Goal: Task Accomplishment & Management: Manage account settings

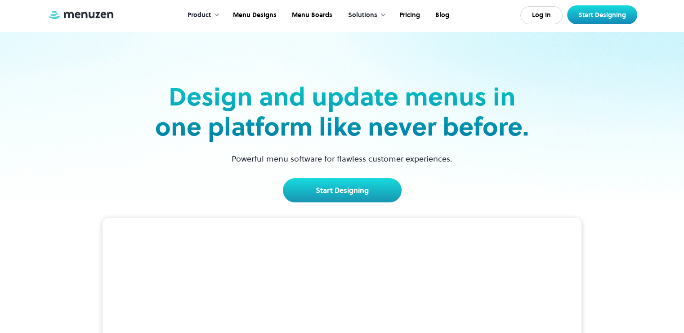
click at [202, 14] on div "Product" at bounding box center [198, 15] width 23 height 10
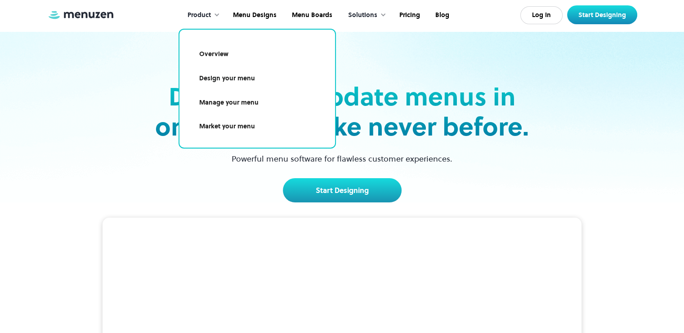
click at [243, 79] on link "Design your menu" at bounding box center [257, 78] width 134 height 21
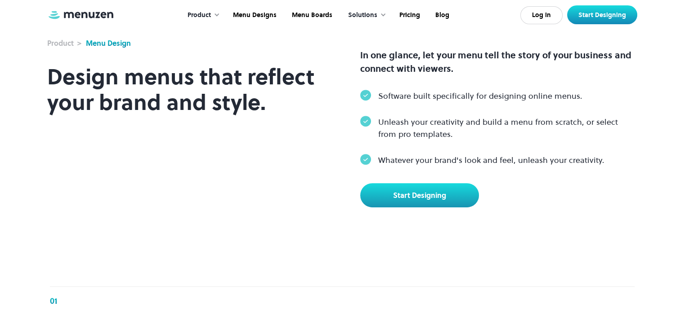
scroll to position [360, 0]
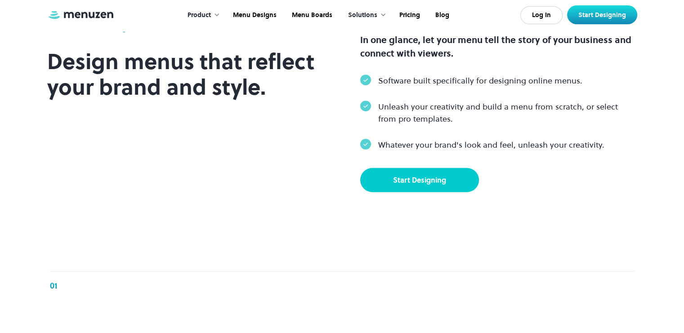
click at [407, 192] on link "Start Designing" at bounding box center [419, 180] width 119 height 24
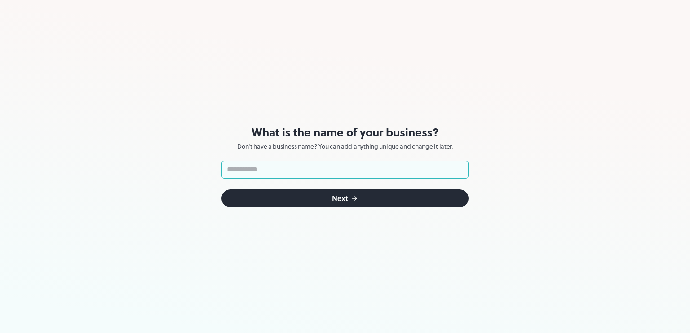
click at [359, 171] on input "text" at bounding box center [345, 170] width 247 height 18
click at [385, 171] on input "text" at bounding box center [345, 170] width 247 height 18
click at [245, 170] on input "**********" at bounding box center [345, 170] width 247 height 18
type input "**********"
click at [282, 170] on input "**********" at bounding box center [345, 170] width 247 height 18
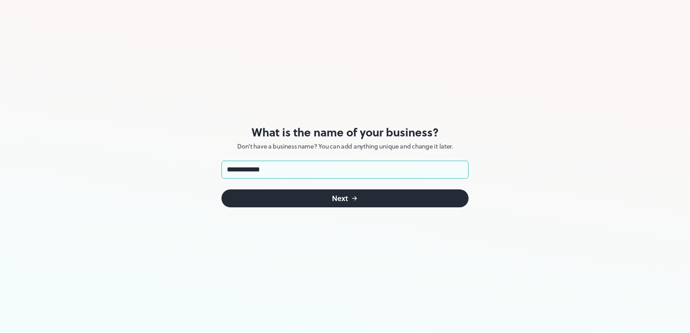
click at [311, 202] on button "Next" at bounding box center [345, 199] width 247 height 18
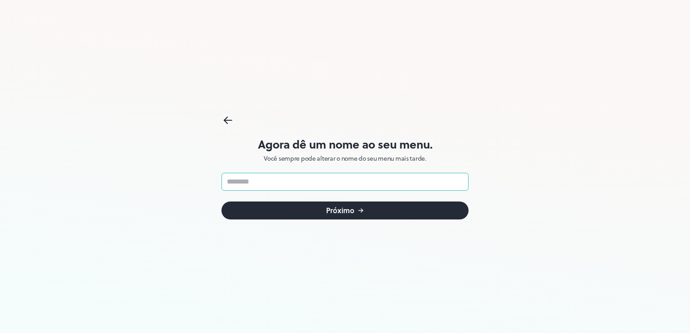
click at [375, 178] on input "text" at bounding box center [345, 182] width 247 height 18
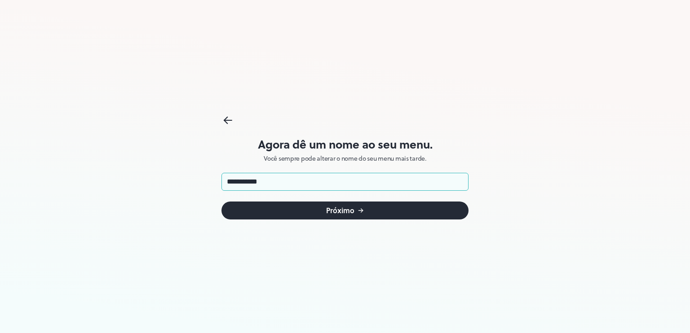
type input "**********"
click at [369, 208] on button "Próximo" at bounding box center [345, 211] width 247 height 18
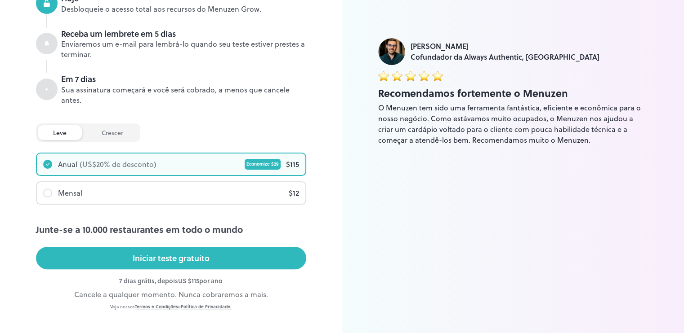
scroll to position [175, 0]
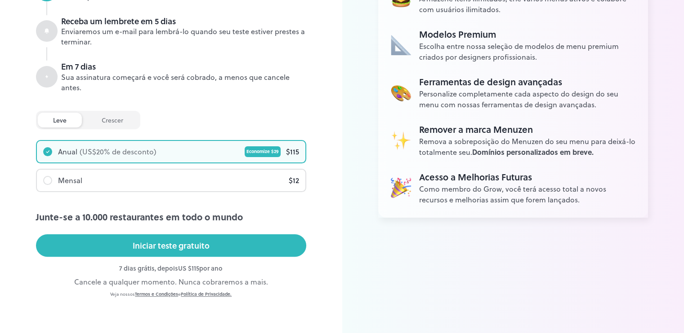
click at [265, 154] on div "Economize $ 29" at bounding box center [262, 151] width 36 height 11
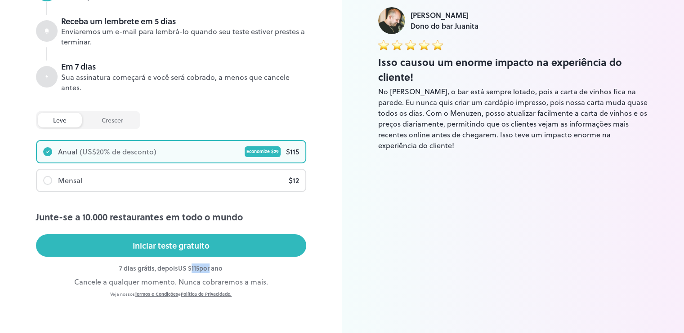
drag, startPoint x: 192, startPoint y: 268, endPoint x: 211, endPoint y: 266, distance: 19.0
click at [211, 266] on div "7 dias grátis, depois US $ 115 por ano" at bounding box center [171, 268] width 270 height 9
click at [222, 269] on font "por ano" at bounding box center [210, 268] width 23 height 9
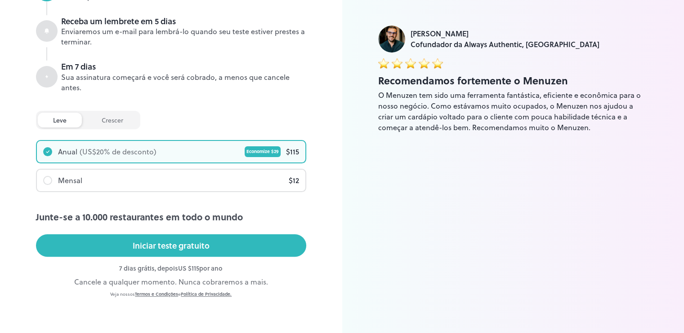
click at [84, 182] on div "Mensal $ 12" at bounding box center [171, 181] width 268 height 22
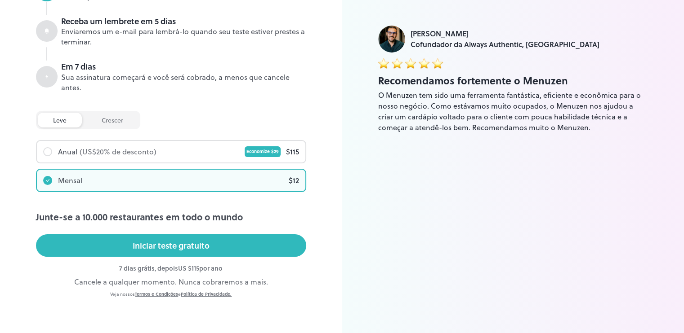
click at [52, 155] on div "Anual (US$ 20 % de desconto)" at bounding box center [99, 151] width 113 height 11
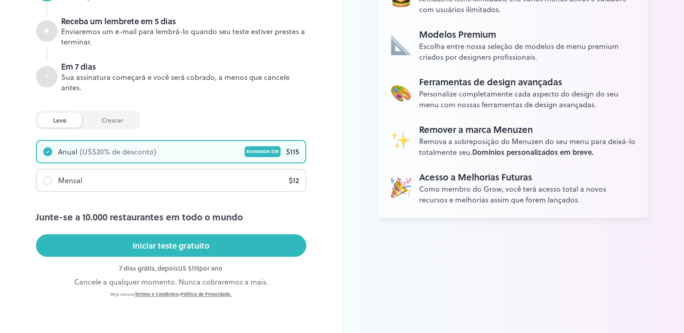
click at [110, 122] on font "crescer" at bounding box center [113, 119] width 22 height 9
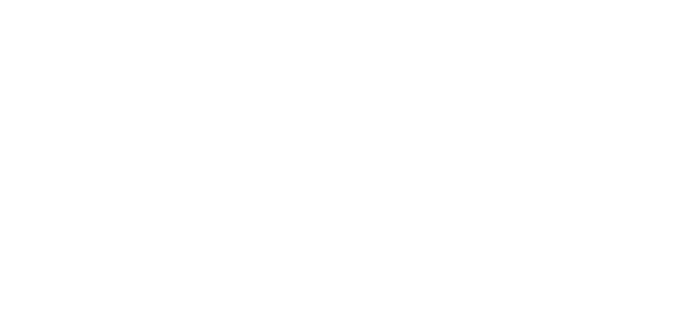
scroll to position [0, 0]
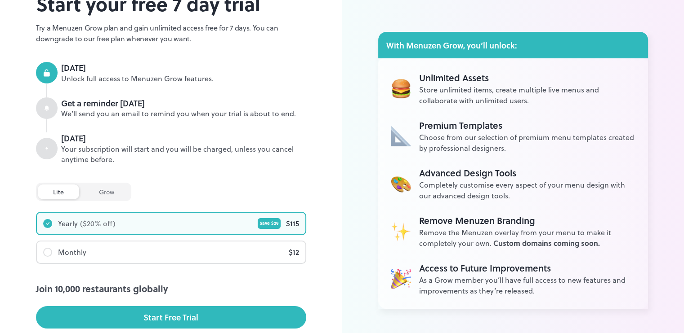
scroll to position [137, 0]
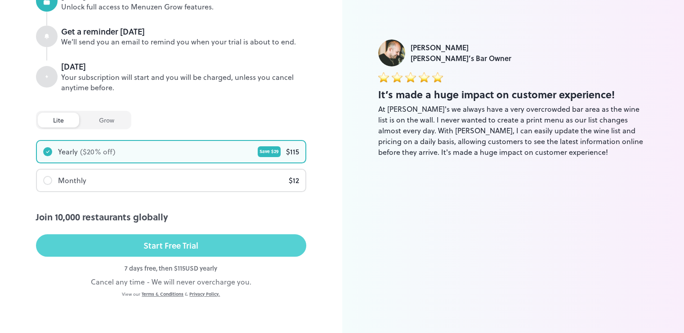
click at [198, 250] on button "Start Free Trial" at bounding box center [171, 246] width 270 height 22
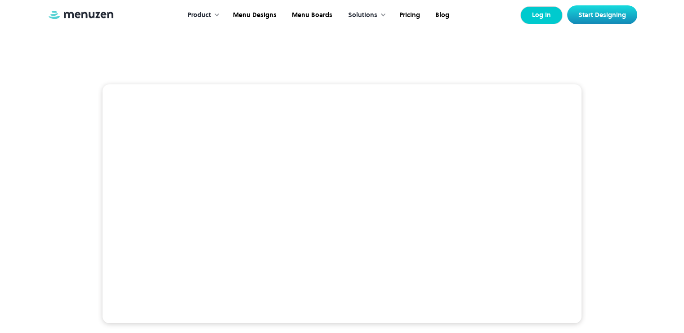
click at [532, 15] on link "Log In" at bounding box center [541, 15] width 42 height 18
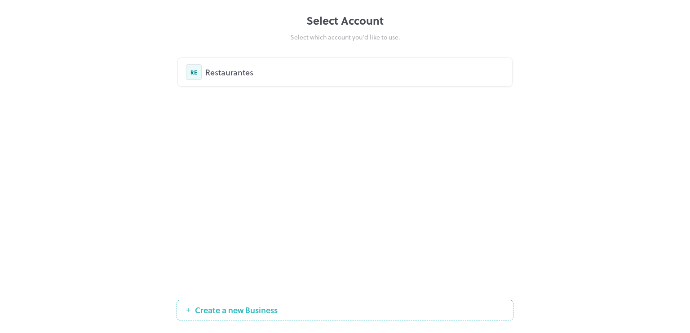
click at [255, 74] on div "Restaurantes" at bounding box center [354, 72] width 299 height 12
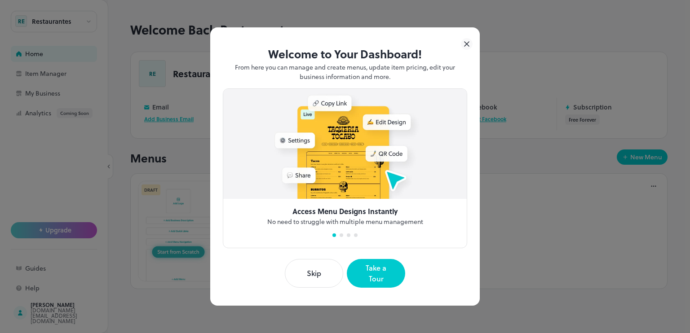
click at [326, 276] on button "Skip" at bounding box center [314, 273] width 58 height 29
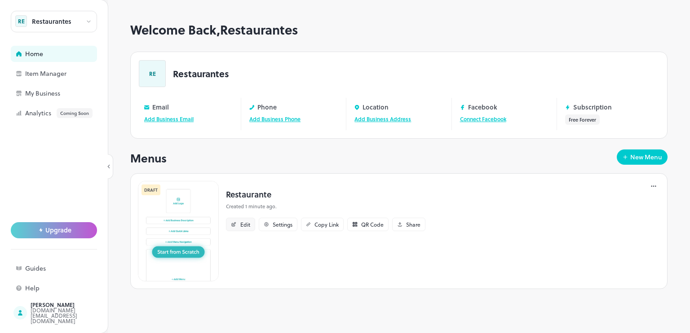
click at [247, 224] on div "Edit" at bounding box center [245, 224] width 10 height 5
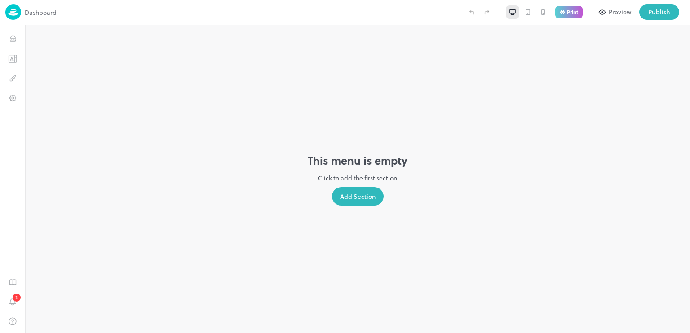
click at [347, 200] on div "Add Section" at bounding box center [358, 196] width 52 height 18
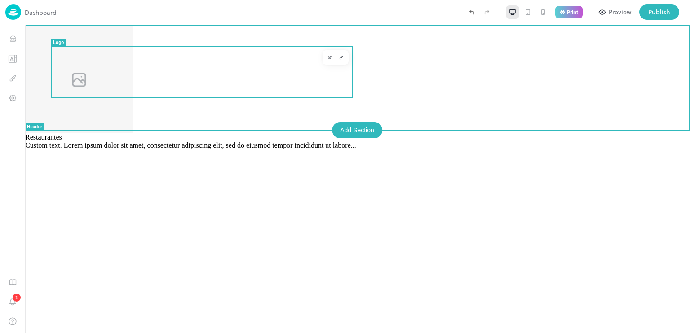
click at [98, 68] on img at bounding box center [79, 79] width 108 height 108
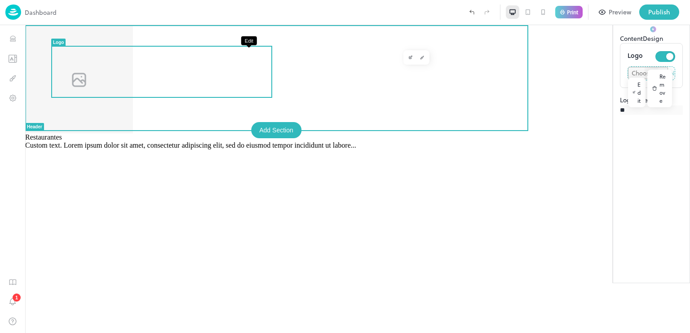
click at [408, 59] on icon "Edit" at bounding box center [410, 57] width 4 height 4
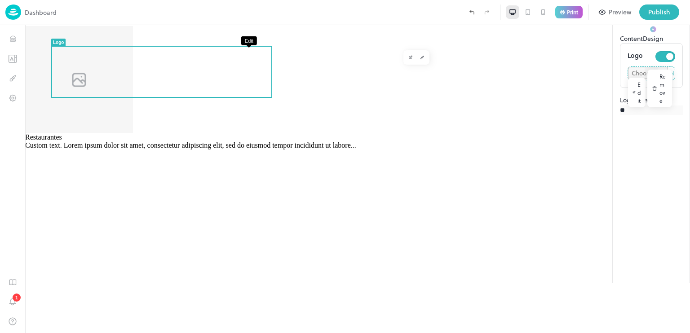
click at [408, 58] on icon "Edit" at bounding box center [410, 57] width 4 height 4
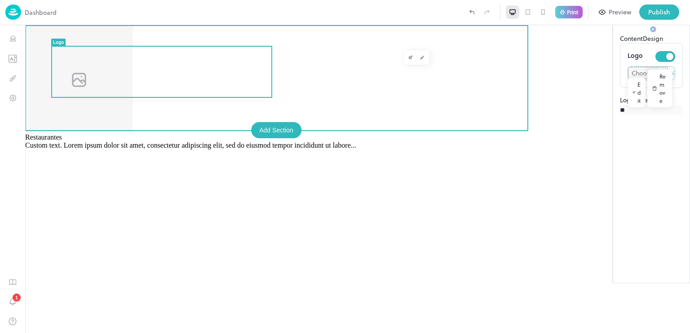
click at [72, 69] on img at bounding box center [79, 79] width 108 height 108
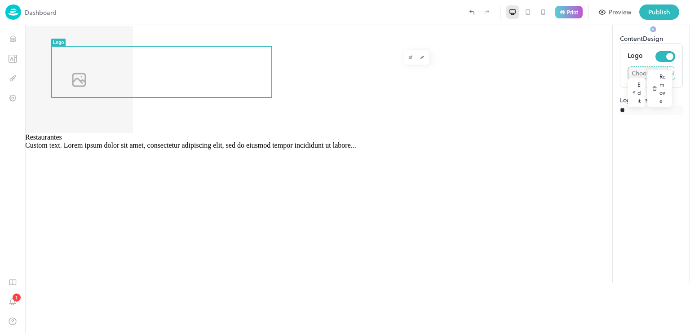
click at [628, 105] on div "Edit" at bounding box center [637, 93] width 18 height 30
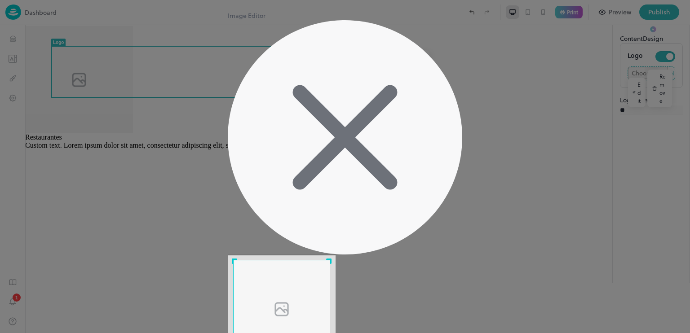
click at [447, 78] on icon at bounding box center [345, 137] width 235 height 235
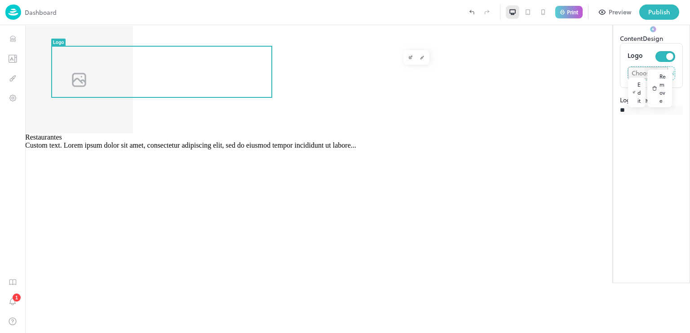
click at [628, 104] on div "Edit" at bounding box center [637, 93] width 18 height 30
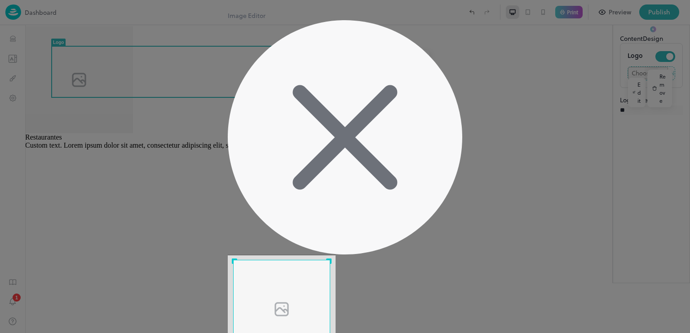
click at [330, 260] on div "Use the arrow keys to move the crop selection area" at bounding box center [281, 308] width 97 height 97
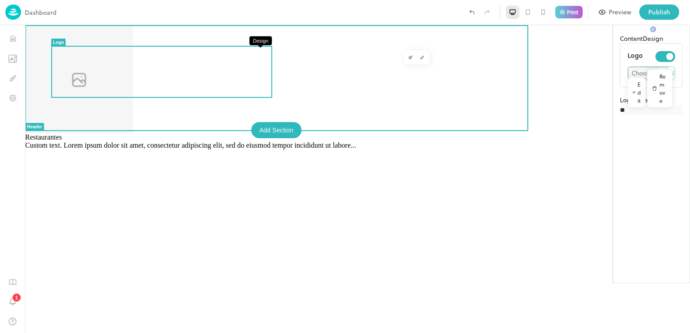
click at [420, 57] on icon "Design" at bounding box center [422, 57] width 4 height 4
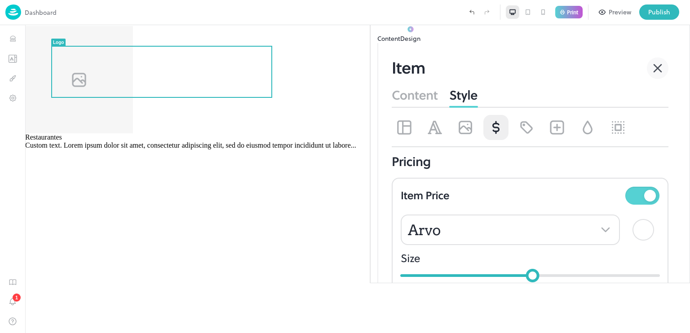
click at [400, 43] on button "Content" at bounding box center [388, 38] width 23 height 9
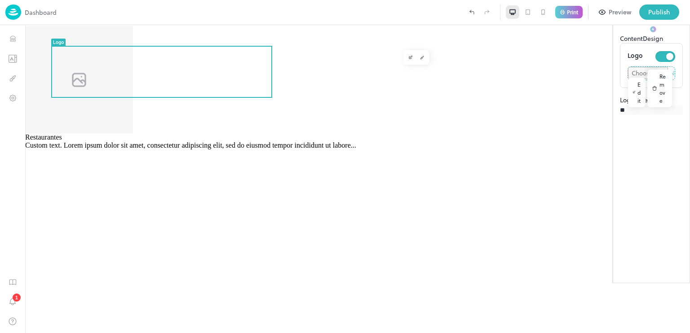
click at [628, 103] on div "Edit" at bounding box center [637, 93] width 18 height 30
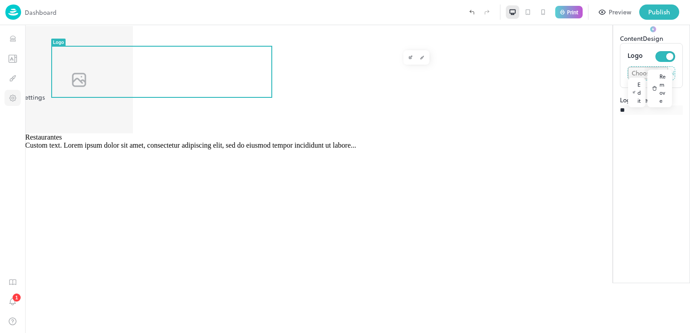
click at [14, 95] on icon "Settings" at bounding box center [12, 98] width 6 height 6
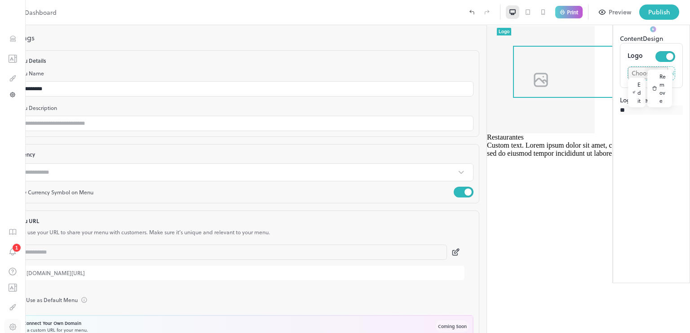
click at [494, 172] on div "Restaurantes Custom text. Lorem ipsum dolor sit amet, consectetur adipiscing el…" at bounding box center [589, 179] width 204 height 308
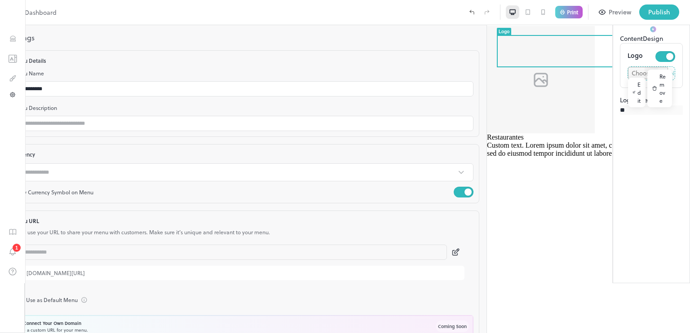
click at [643, 43] on button "Design" at bounding box center [653, 33] width 20 height 19
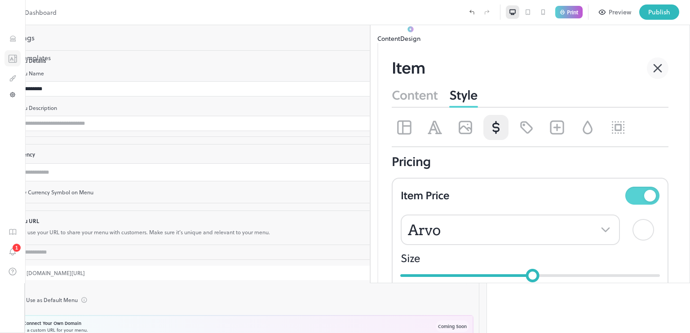
click at [14, 59] on icon "Templates" at bounding box center [12, 58] width 9 height 9
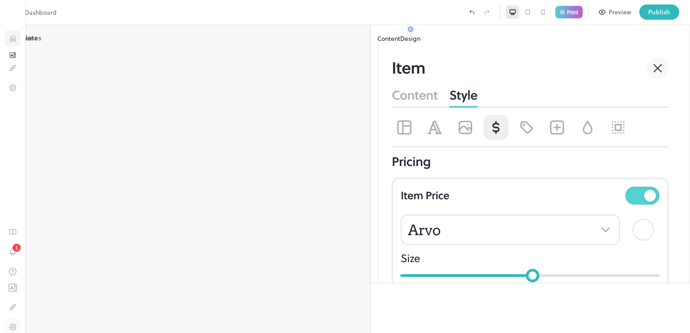
click at [14, 39] on icon "Items" at bounding box center [13, 39] width 9 height 9
click at [504, 55] on div at bounding box center [541, 79] width 298 height 108
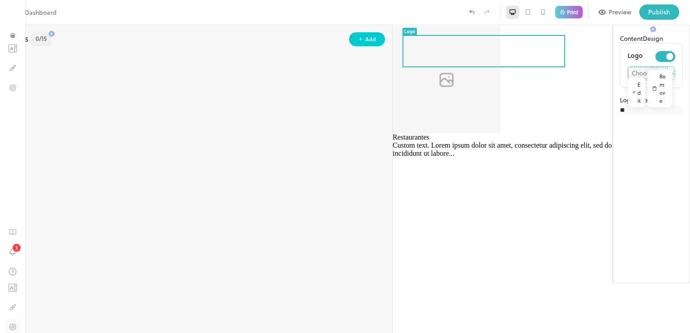
click at [628, 104] on div "Edit" at bounding box center [637, 93] width 18 height 30
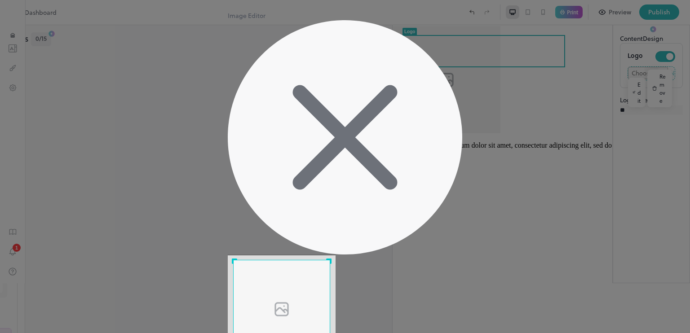
click at [447, 77] on icon at bounding box center [345, 137] width 235 height 235
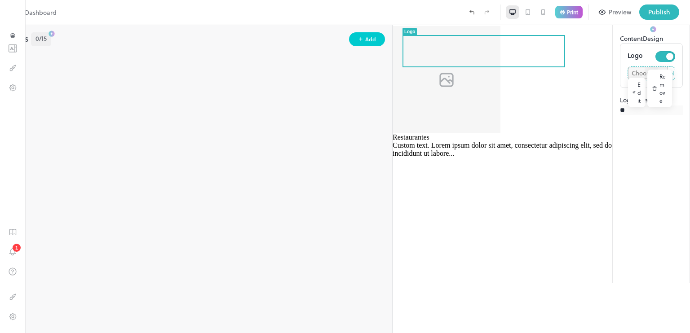
click at [13, 15] on img at bounding box center [13, 11] width 16 height 15
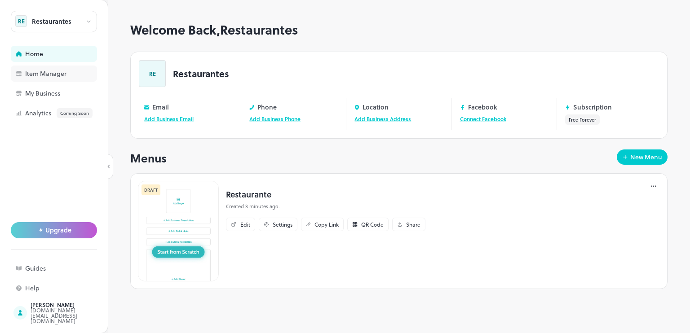
click at [61, 75] on div "Item Manager" at bounding box center [70, 74] width 90 height 6
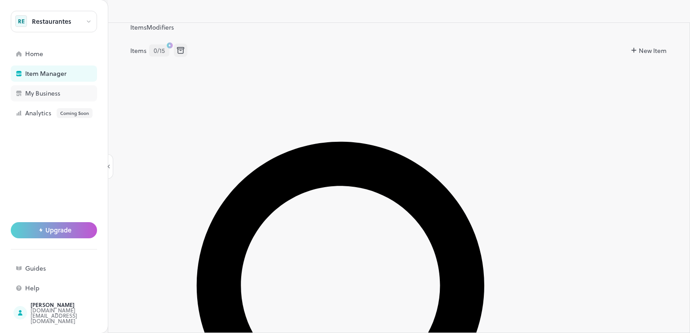
click at [60, 88] on div "My Business" at bounding box center [54, 93] width 86 height 16
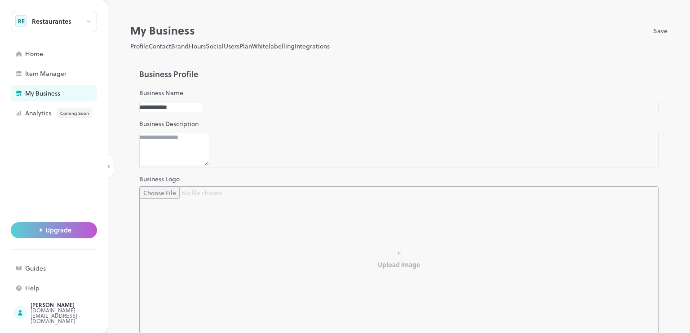
click at [189, 48] on button "Brand" at bounding box center [180, 45] width 18 height 9
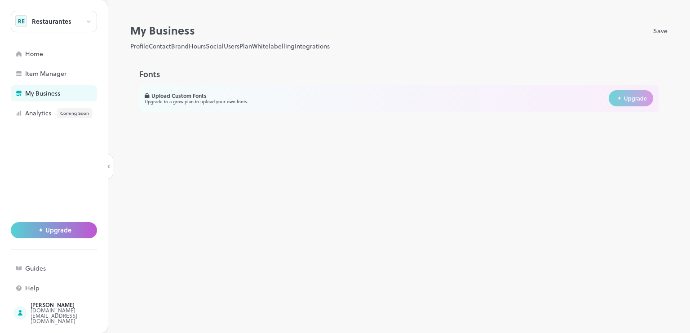
click at [206, 46] on button "Hours" at bounding box center [197, 45] width 17 height 9
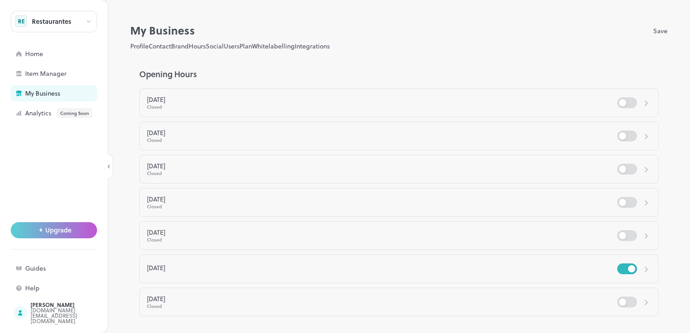
click at [224, 46] on button "Social" at bounding box center [215, 45] width 18 height 9
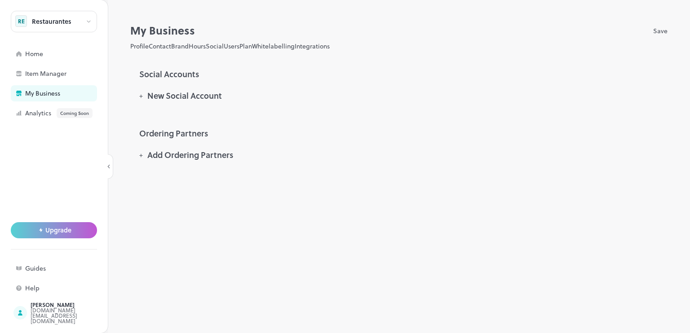
click at [240, 48] on button "Users" at bounding box center [232, 45] width 16 height 9
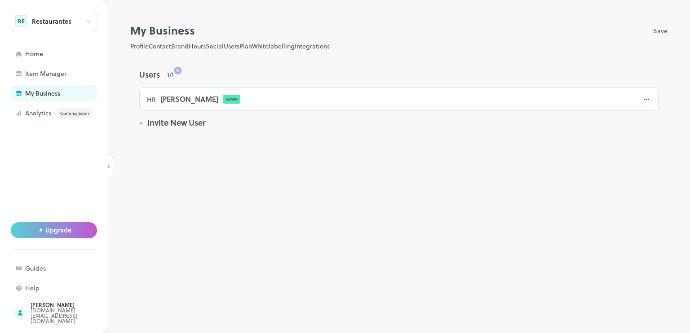
click at [252, 46] on button "Plan" at bounding box center [246, 45] width 13 height 9
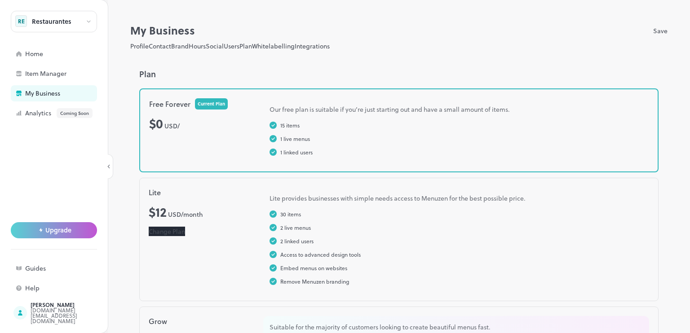
click at [295, 46] on button "Whitelabelling" at bounding box center [273, 45] width 43 height 9
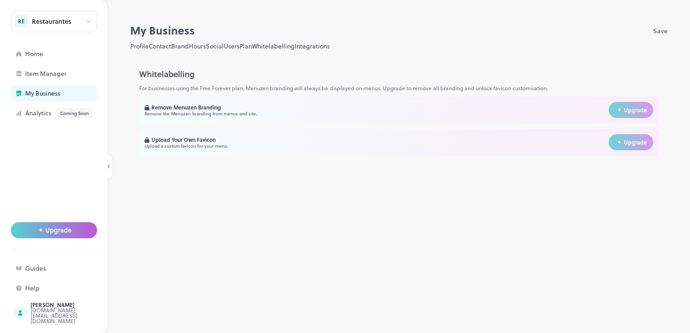
click at [330, 46] on button "Integrations" at bounding box center [312, 45] width 35 height 9
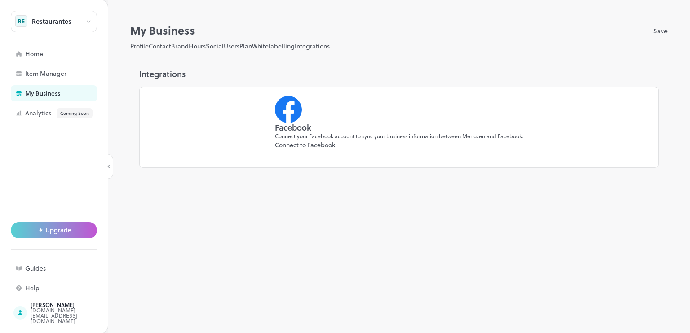
click at [134, 49] on button "Profile" at bounding box center [139, 45] width 18 height 9
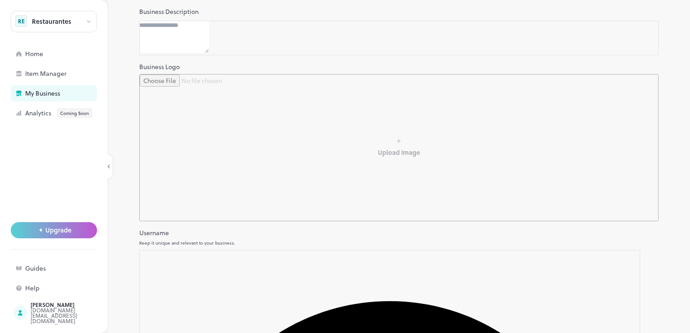
scroll to position [113, 0]
click at [402, 164] on input "file" at bounding box center [399, 147] width 519 height 146
type input "**********"
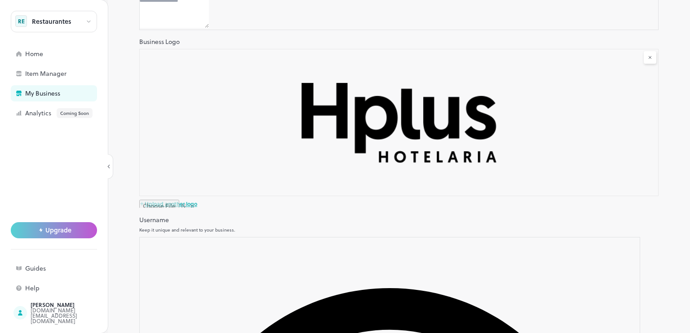
scroll to position [0, 0]
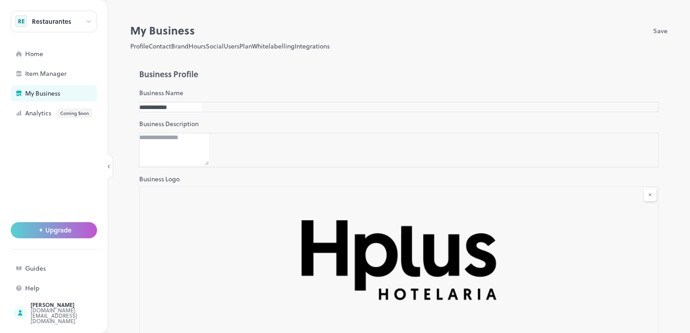
click at [653, 33] on button "Save" at bounding box center [660, 30] width 14 height 16
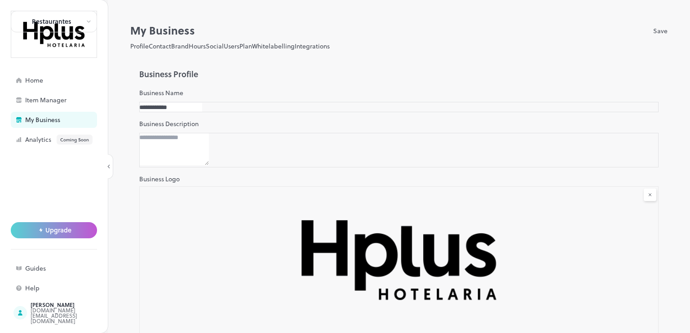
click at [653, 28] on button "Save" at bounding box center [660, 30] width 14 height 16
click at [26, 77] on div "Home" at bounding box center [70, 80] width 90 height 6
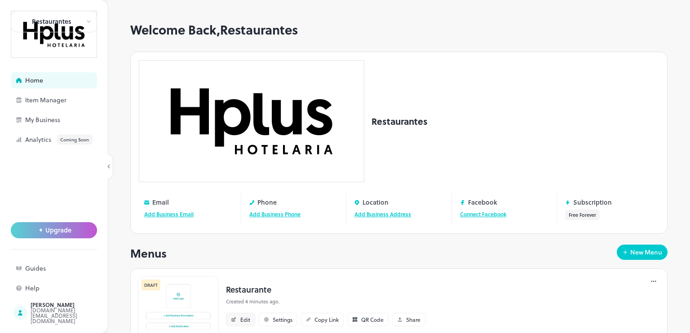
click at [242, 317] on div "Edit" at bounding box center [245, 319] width 10 height 5
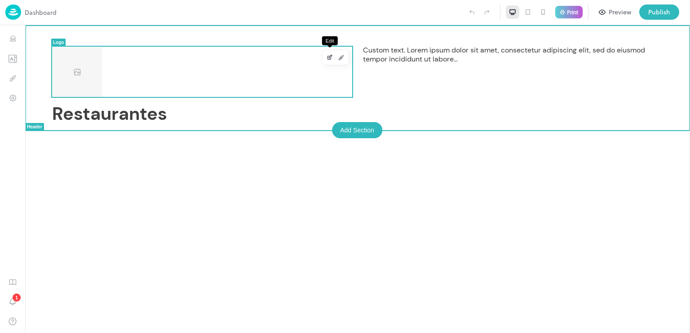
click at [331, 57] on icon "Edit" at bounding box center [330, 56] width 3 height 3
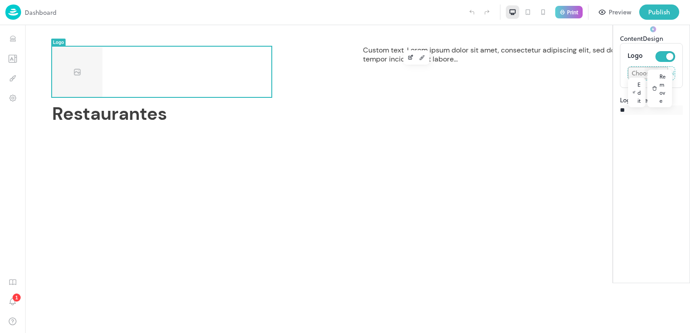
click at [628, 106] on div "Edit" at bounding box center [637, 93] width 18 height 30
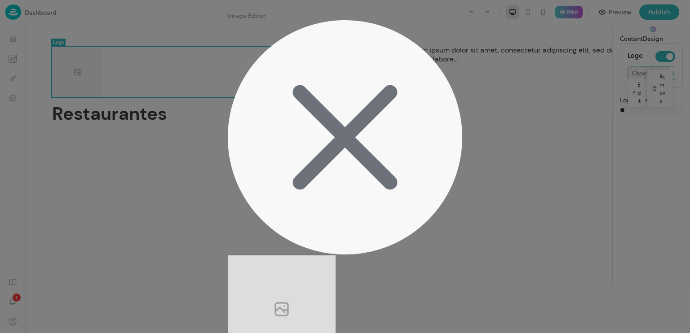
click at [336, 255] on img at bounding box center [282, 309] width 108 height 108
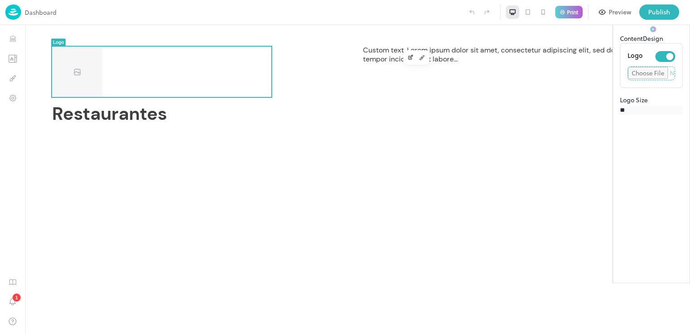
click at [18, 12] on img at bounding box center [13, 11] width 16 height 15
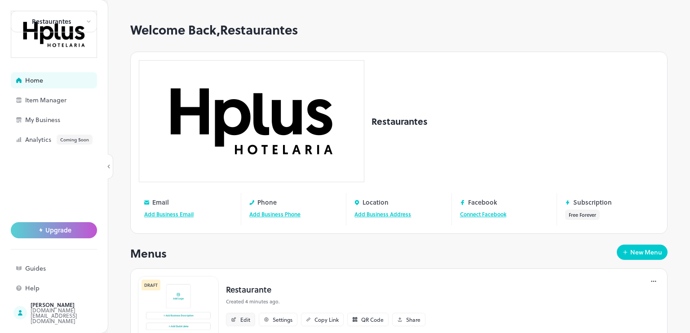
click at [235, 317] on icon at bounding box center [234, 319] width 6 height 5
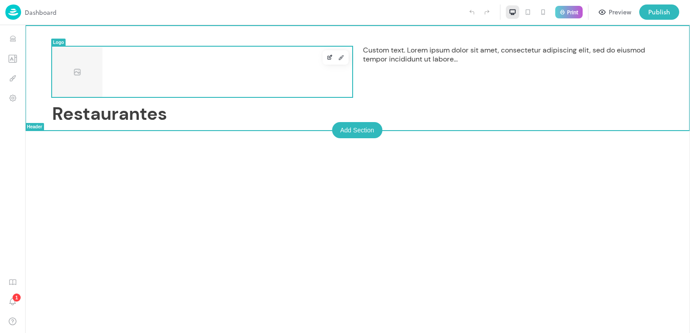
click at [92, 69] on img at bounding box center [77, 72] width 50 height 50
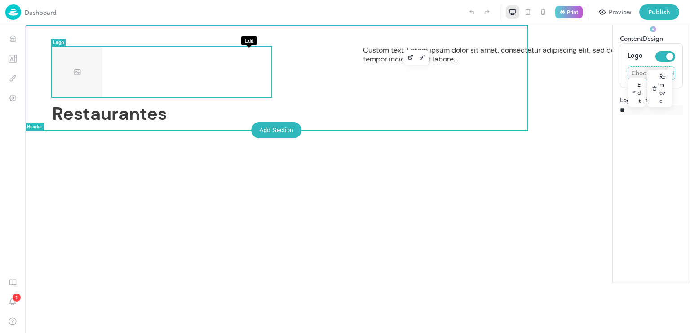
click at [408, 58] on icon "Edit" at bounding box center [411, 57] width 7 height 6
click at [417, 55] on button "Design" at bounding box center [423, 58] width 12 height 12
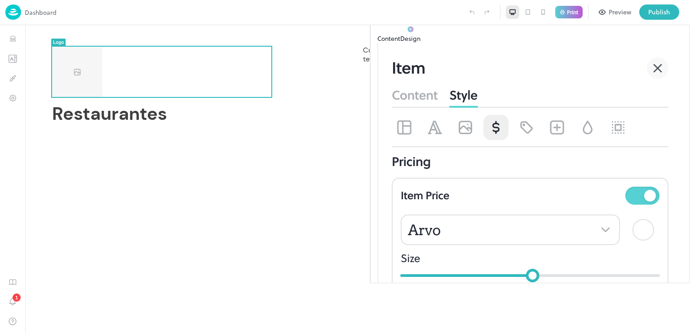
click at [400, 43] on button "Content" at bounding box center [388, 38] width 23 height 9
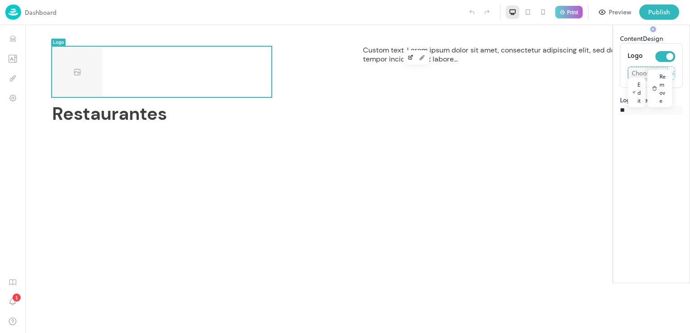
click at [633, 93] on icon at bounding box center [634, 92] width 3 height 3
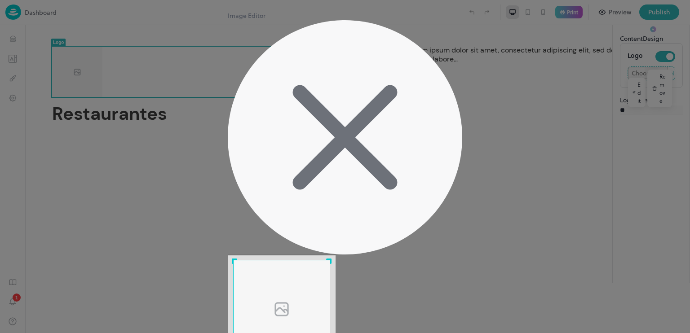
click at [444, 72] on icon at bounding box center [345, 137] width 235 height 235
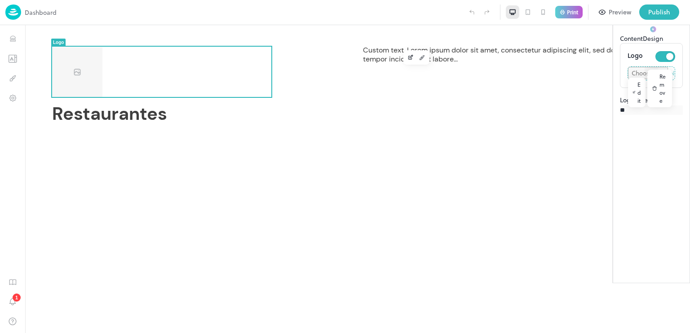
click at [18, 14] on img at bounding box center [13, 11] width 16 height 15
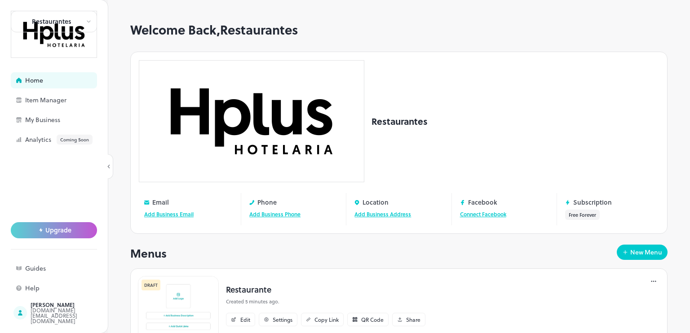
click at [185, 276] on img at bounding box center [178, 326] width 81 height 101
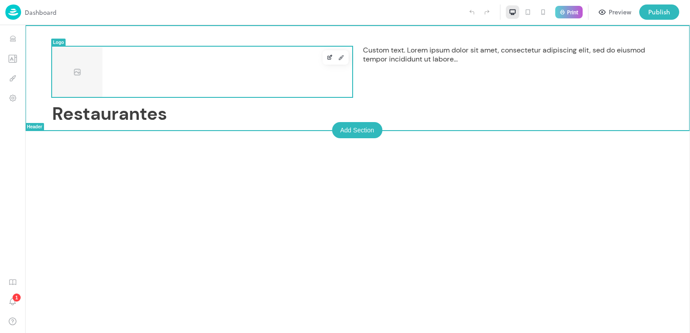
click at [69, 51] on img at bounding box center [77, 72] width 50 height 50
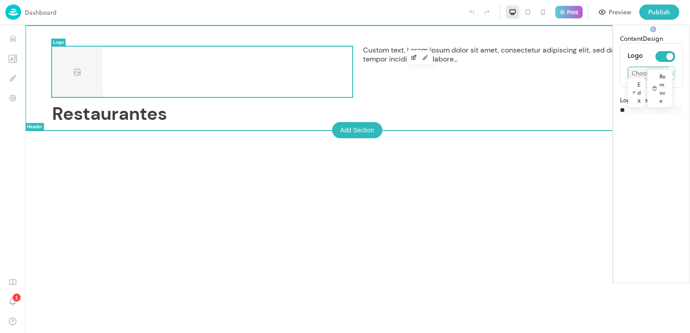
click at [56, 40] on div "Logo" at bounding box center [58, 42] width 11 height 5
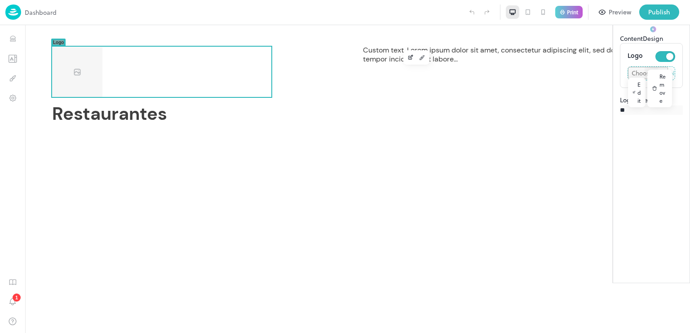
click at [9, 12] on img at bounding box center [13, 11] width 16 height 15
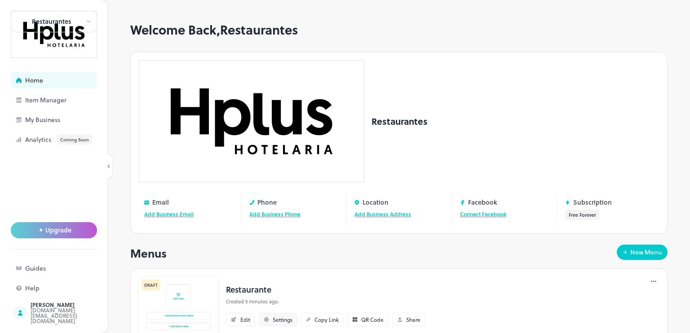
click at [280, 317] on div "Settings" at bounding box center [283, 319] width 20 height 5
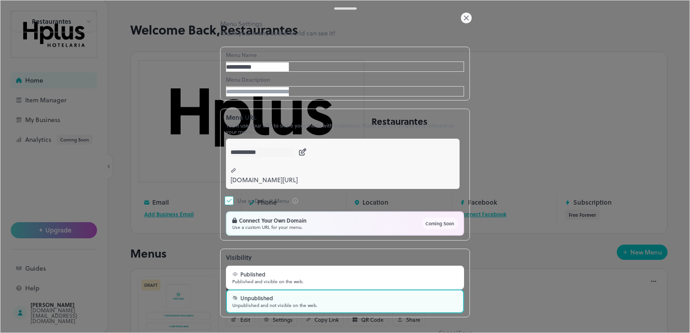
click at [466, 23] on icon at bounding box center [466, 18] width 11 height 11
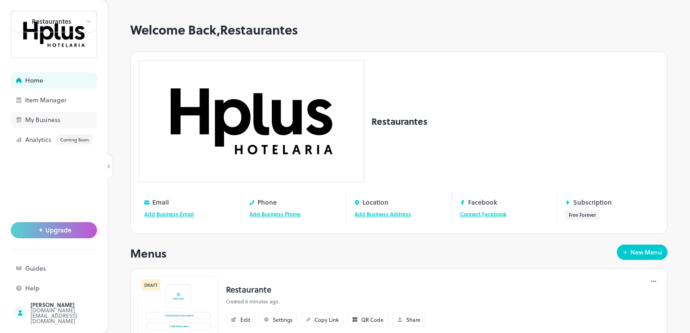
click at [48, 117] on div "My Business" at bounding box center [70, 120] width 90 height 6
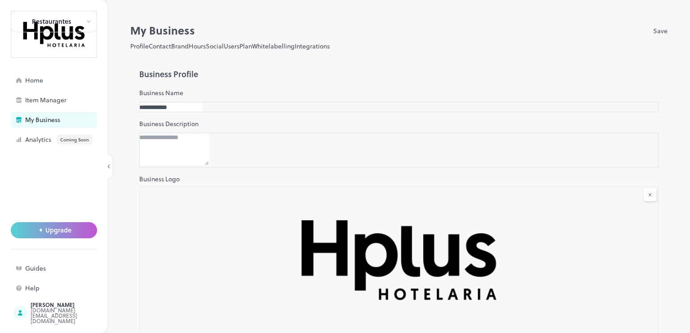
click at [165, 48] on button "Contact" at bounding box center [160, 45] width 22 height 9
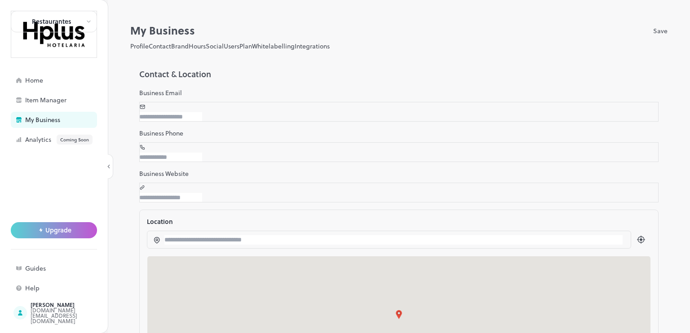
click at [189, 50] on button "Brand" at bounding box center [180, 45] width 18 height 9
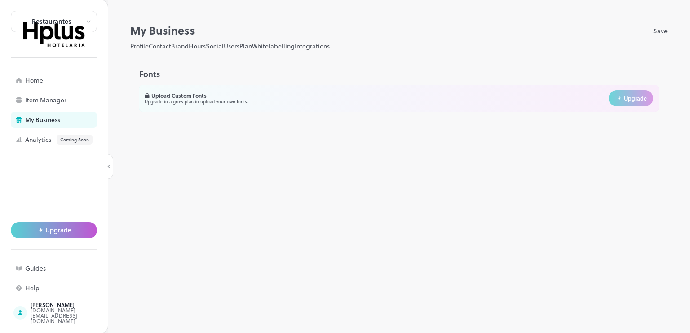
click at [206, 46] on button "Hours" at bounding box center [197, 45] width 17 height 9
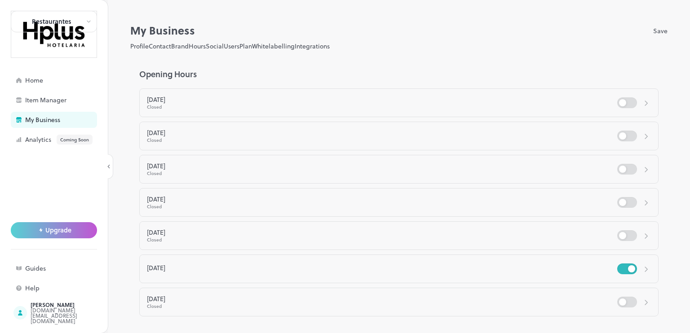
click at [224, 51] on button "Social" at bounding box center [215, 45] width 18 height 9
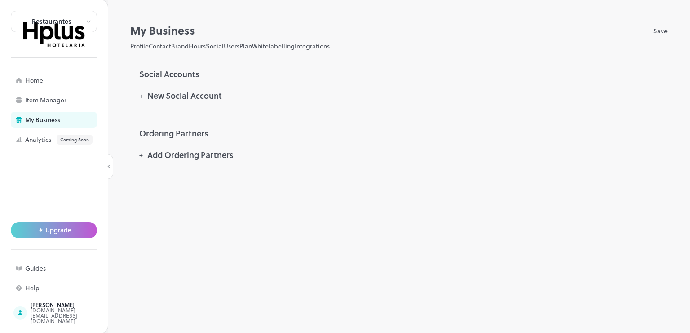
click at [240, 49] on button "Users" at bounding box center [232, 45] width 16 height 9
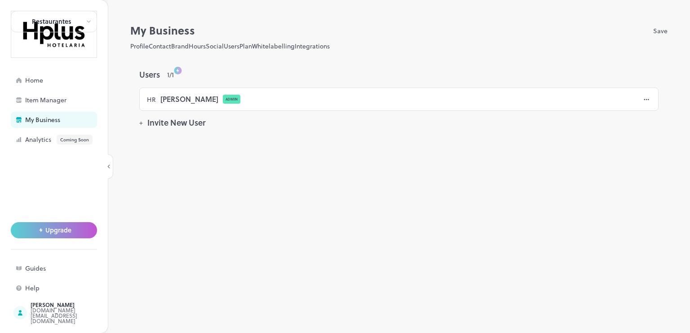
click at [252, 48] on button "Plan" at bounding box center [246, 45] width 13 height 9
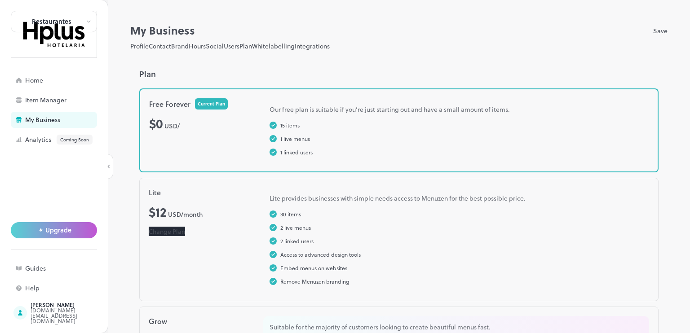
click at [295, 48] on button "Whitelabelling" at bounding box center [273, 45] width 43 height 9
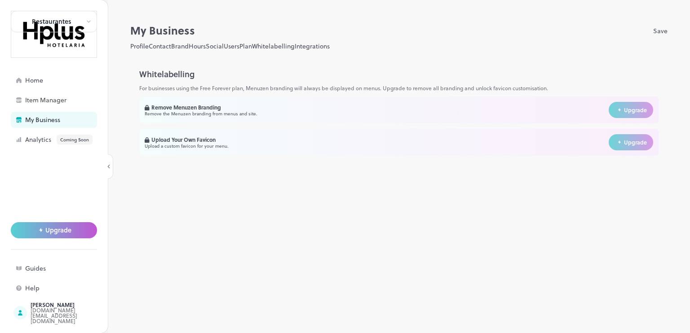
click at [330, 46] on button "Integrations" at bounding box center [312, 45] width 35 height 9
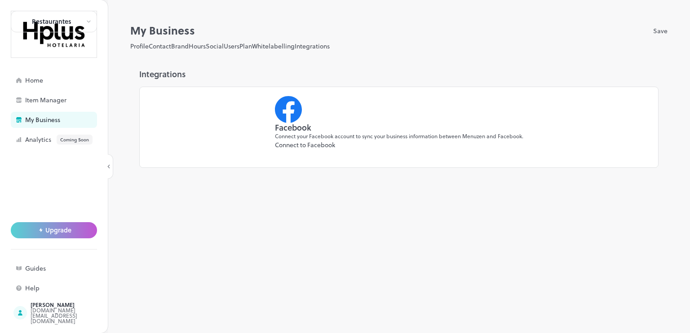
click at [146, 50] on button "Profile" at bounding box center [139, 45] width 18 height 9
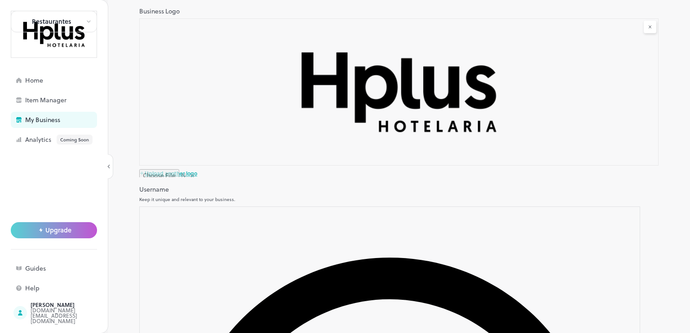
scroll to position [215, 0]
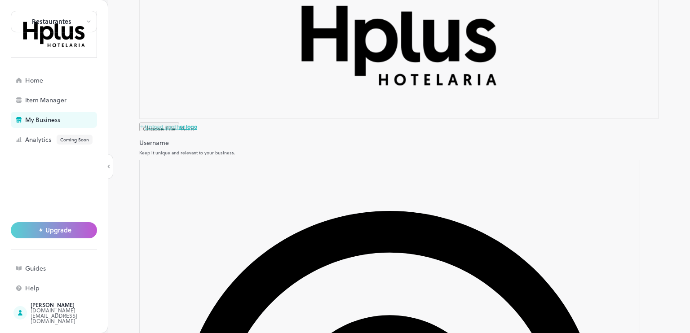
click at [178, 131] on input "file" at bounding box center [168, 127] width 58 height 8
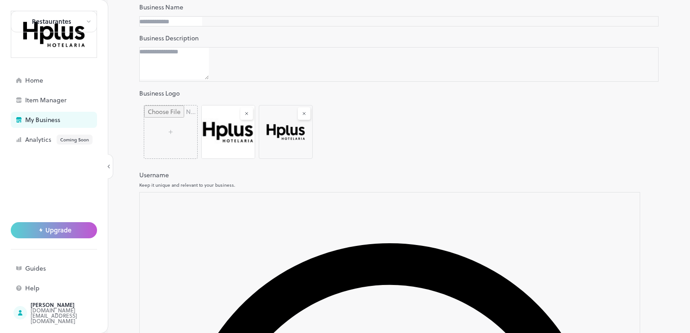
scroll to position [0, 0]
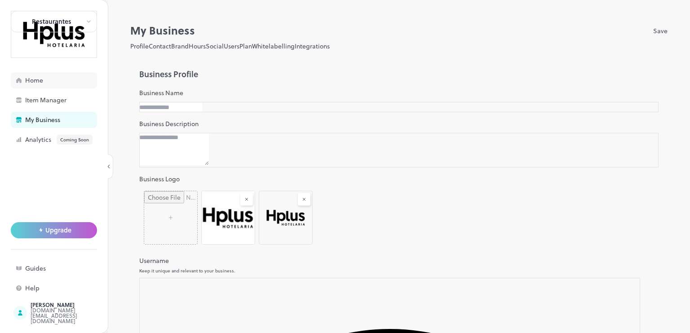
click at [51, 72] on div "Home" at bounding box center [54, 80] width 86 height 16
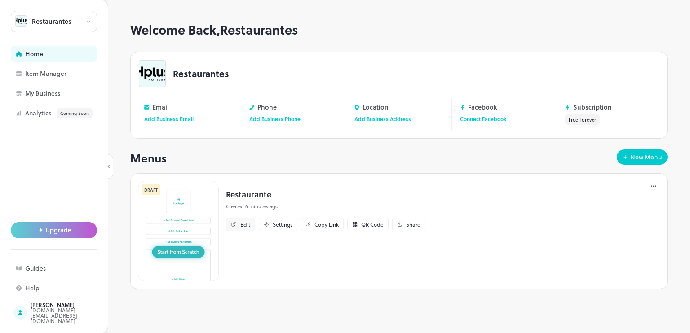
click at [244, 224] on div "Edit" at bounding box center [245, 224] width 10 height 5
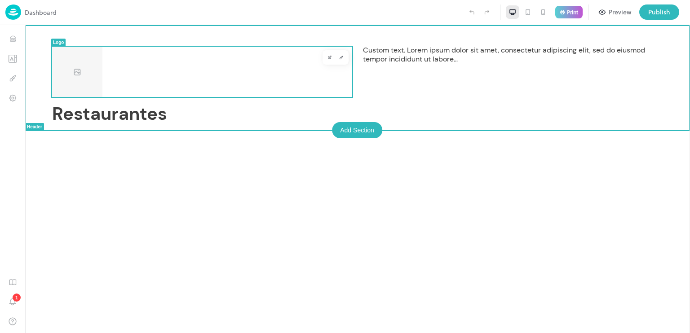
click at [62, 71] on img at bounding box center [77, 72] width 50 height 50
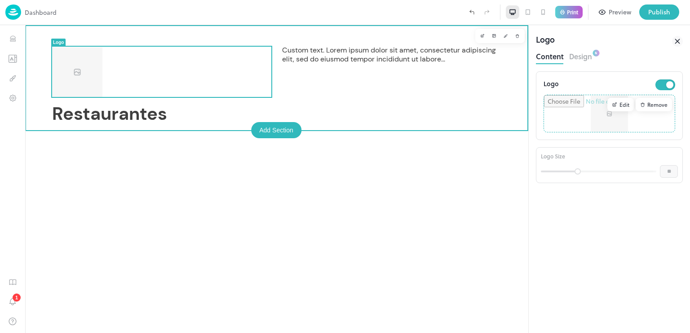
click at [280, 129] on div "Add Section" at bounding box center [276, 130] width 50 height 16
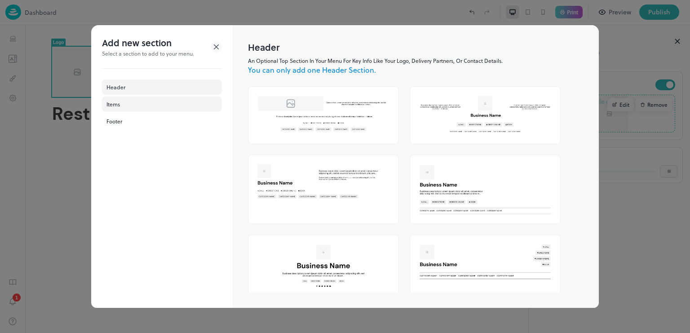
click at [156, 107] on div "Items" at bounding box center [162, 104] width 120 height 15
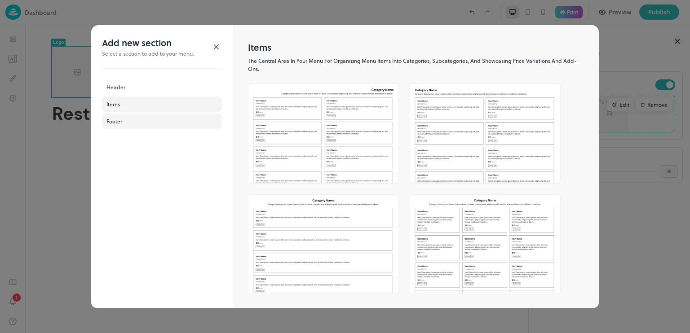
click at [129, 123] on div "Footer" at bounding box center [162, 121] width 120 height 15
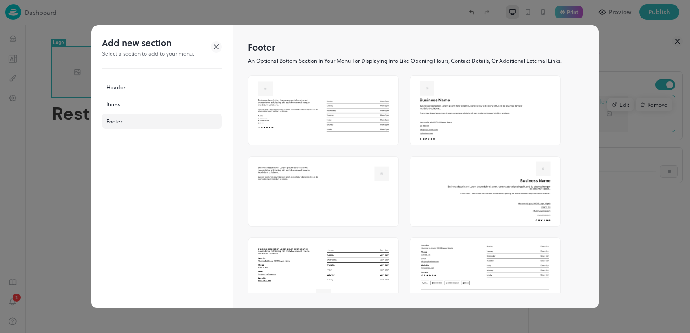
click at [216, 43] on icon at bounding box center [216, 46] width 11 height 11
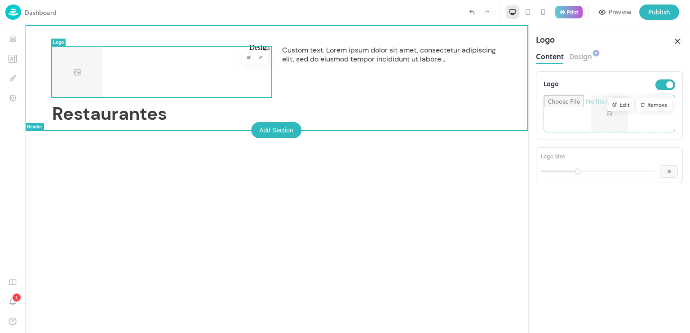
click at [258, 58] on icon "Design" at bounding box center [260, 57] width 4 height 4
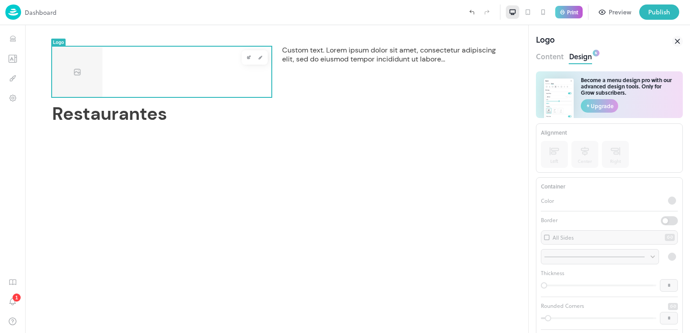
click at [550, 61] on button "Content" at bounding box center [550, 55] width 28 height 12
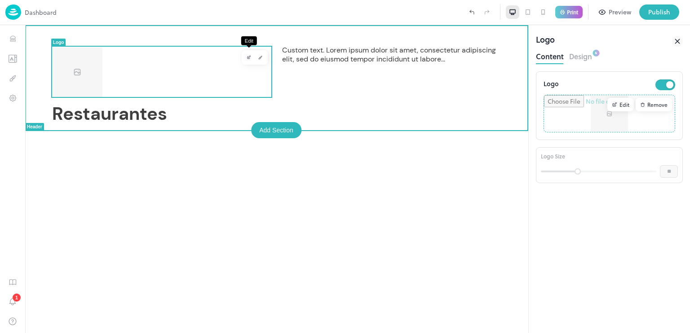
click at [250, 60] on icon "Edit" at bounding box center [249, 57] width 4 height 4
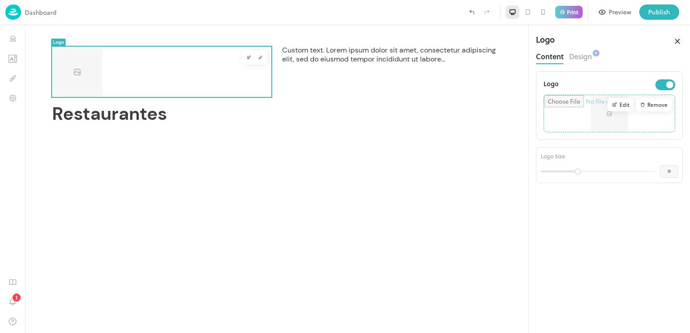
click at [19, 13] on img at bounding box center [13, 11] width 16 height 15
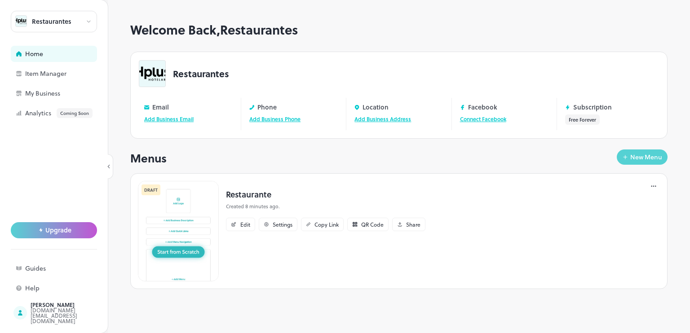
click at [636, 158] on div "New Menu" at bounding box center [646, 157] width 32 height 6
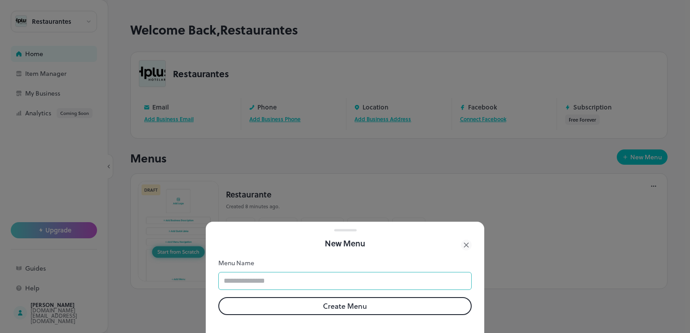
click at [358, 280] on input "text" at bounding box center [344, 281] width 253 height 18
type input "**********"
click at [341, 301] on button "Create Menu" at bounding box center [344, 306] width 253 height 18
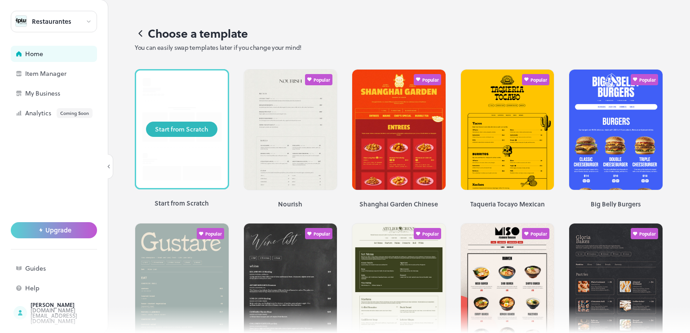
click at [210, 165] on div "Start from Scratch" at bounding box center [182, 130] width 92 height 118
click at [188, 125] on div "Start from Scratch" at bounding box center [181, 129] width 53 height 10
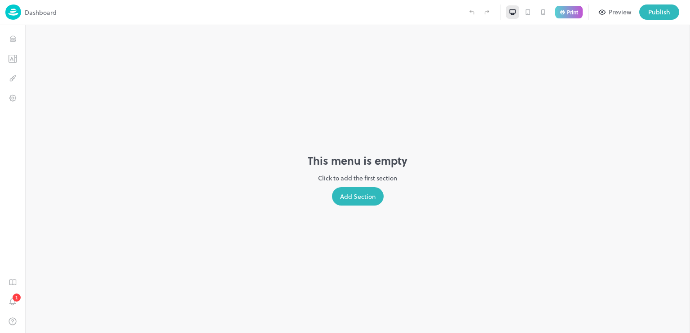
click at [351, 201] on div "Add Section" at bounding box center [358, 196] width 52 height 18
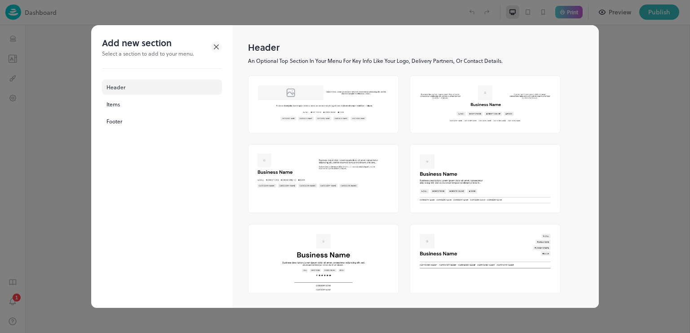
click at [296, 116] on img at bounding box center [324, 103] width 150 height 54
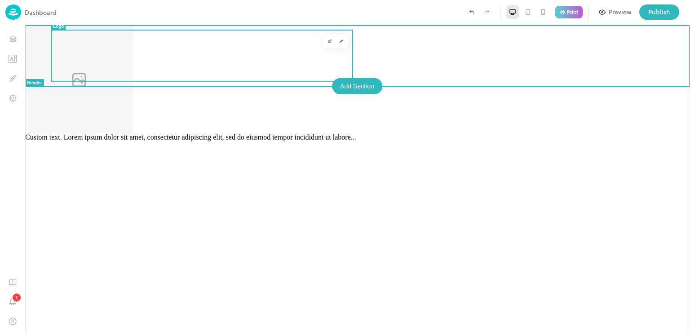
click at [133, 64] on img at bounding box center [79, 79] width 108 height 108
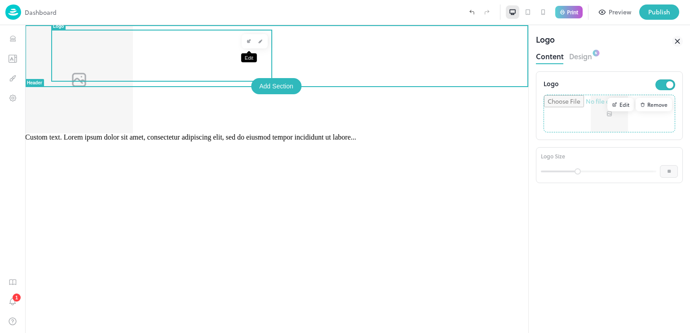
click at [248, 41] on icon "Edit" at bounding box center [249, 41] width 4 height 4
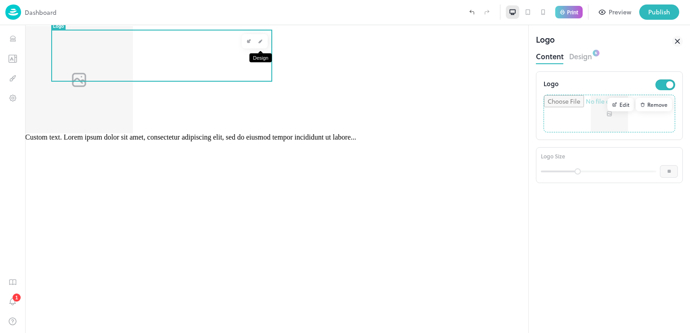
click at [262, 41] on icon "Design" at bounding box center [260, 41] width 4 height 4
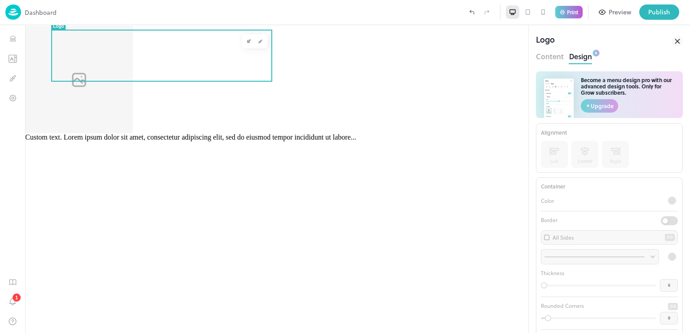
click at [674, 41] on icon at bounding box center [677, 41] width 11 height 11
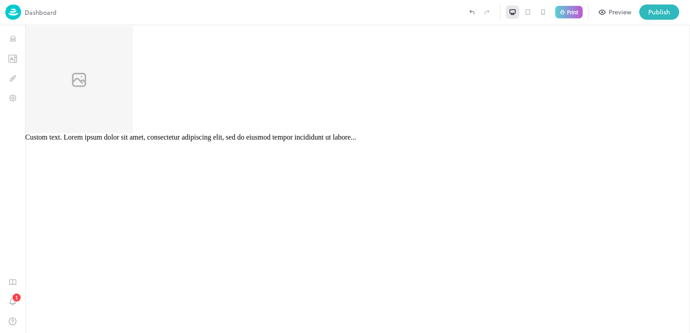
click at [14, 16] on img at bounding box center [13, 11] width 16 height 15
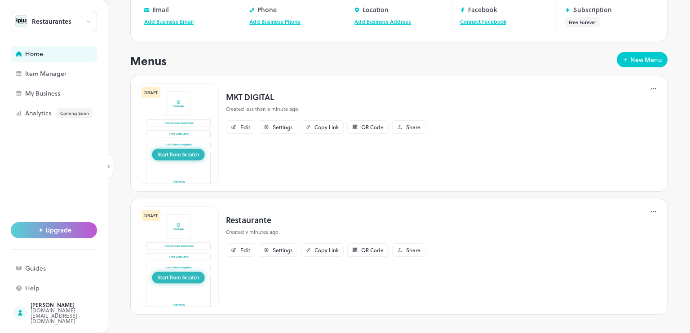
scroll to position [100, 0]
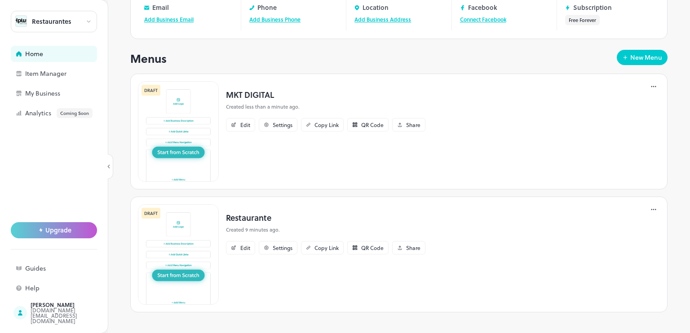
click at [649, 89] on icon at bounding box center [653, 86] width 9 height 9
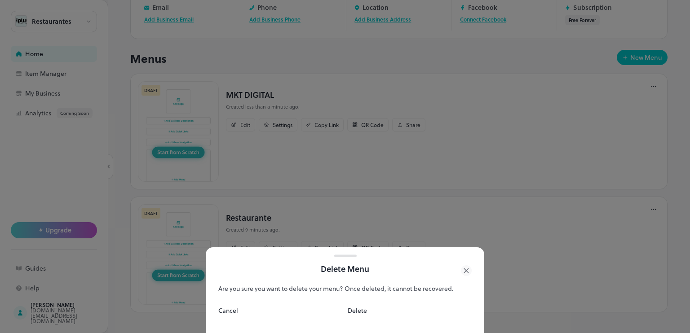
click at [367, 306] on button "Delete" at bounding box center [357, 310] width 19 height 9
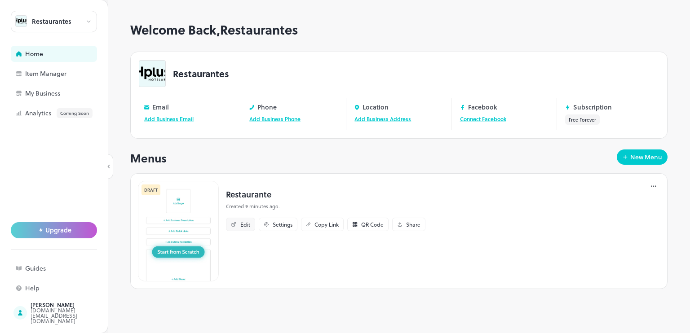
click at [247, 224] on div "Edit" at bounding box center [245, 224] width 10 height 5
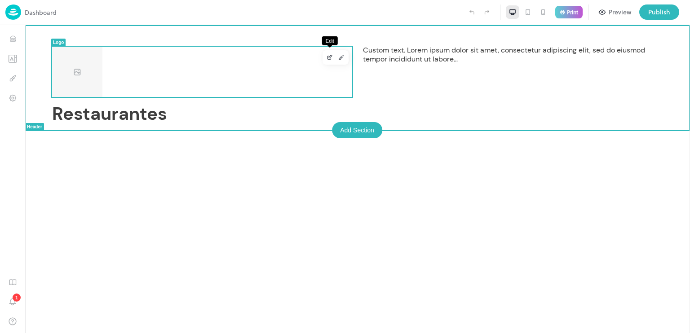
click at [331, 58] on icon "Edit" at bounding box center [330, 57] width 7 height 6
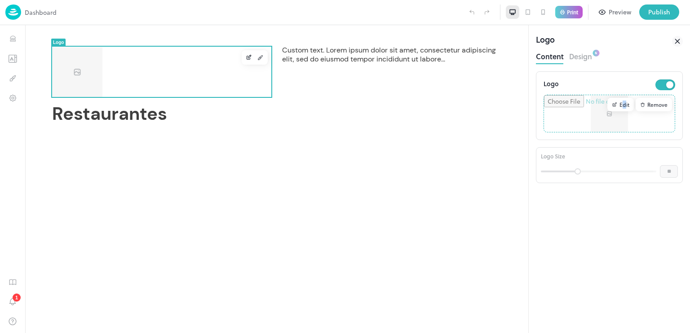
click at [621, 104] on div "Edit" at bounding box center [621, 104] width 27 height 13
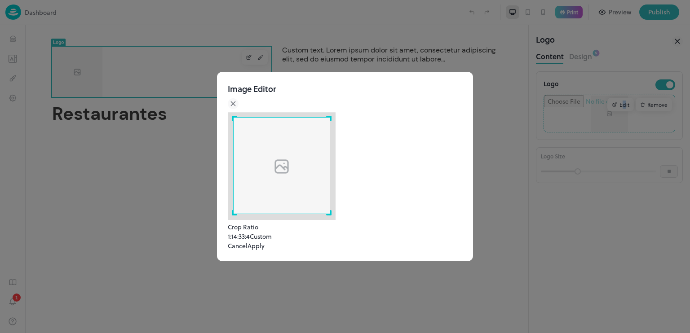
click at [272, 232] on button "Custom" at bounding box center [261, 236] width 22 height 9
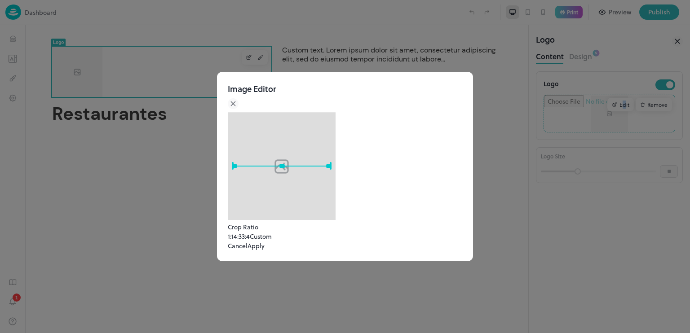
click at [272, 232] on button "Custom" at bounding box center [261, 236] width 22 height 9
click at [250, 232] on button "3:4" at bounding box center [246, 236] width 8 height 9
click at [242, 232] on button "4:3" at bounding box center [238, 236] width 8 height 9
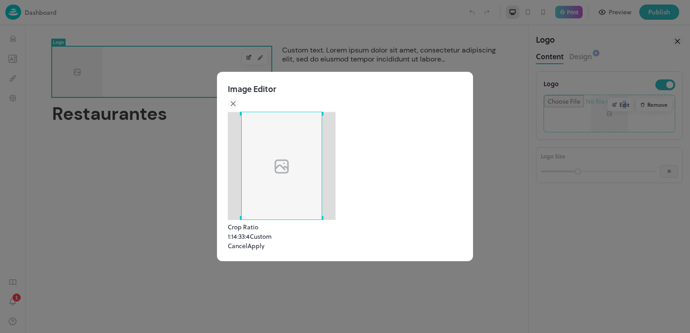
click at [234, 232] on button "1:1" at bounding box center [231, 236] width 6 height 9
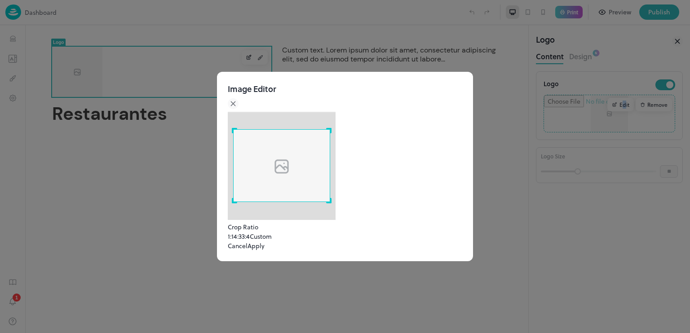
click at [248, 251] on button "Cancel" at bounding box center [238, 245] width 20 height 9
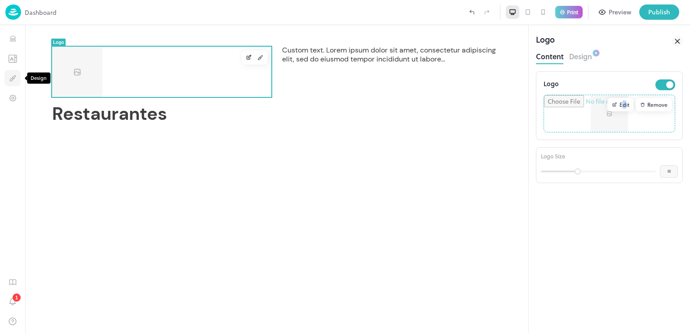
click at [15, 80] on icon "Design" at bounding box center [13, 78] width 9 height 9
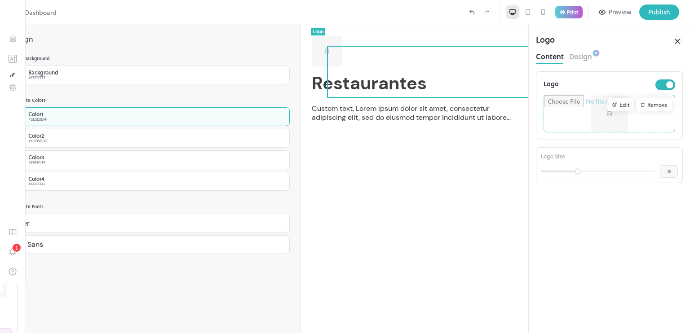
click at [74, 115] on div "Color 1 #3E3E3EFF" at bounding box center [150, 116] width 279 height 19
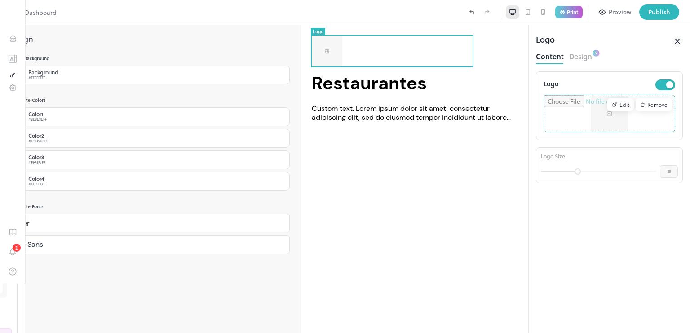
click at [187, 333] on div at bounding box center [345, 333] width 690 height 0
click at [16, 92] on icon "Settings" at bounding box center [13, 88] width 9 height 9
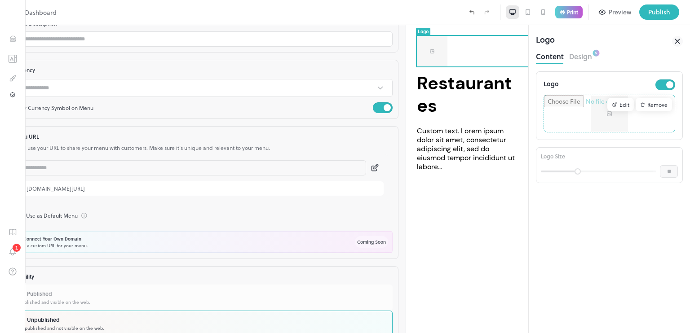
scroll to position [124, 0]
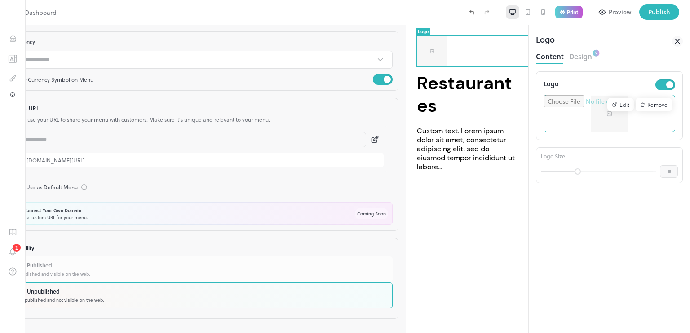
click at [370, 138] on icon at bounding box center [374, 139] width 9 height 9
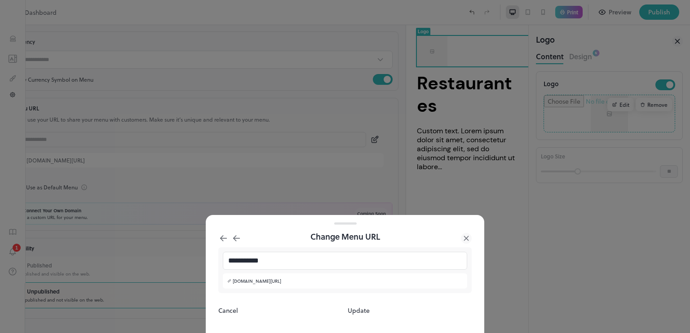
click at [238, 312] on button "Cancel" at bounding box center [228, 310] width 20 height 9
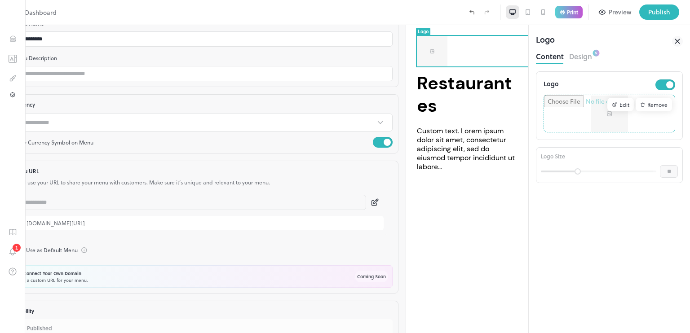
scroll to position [0, 0]
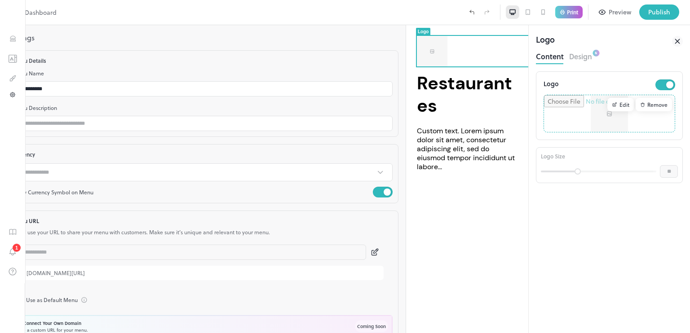
click at [586, 59] on button "Design" at bounding box center [580, 55] width 23 height 12
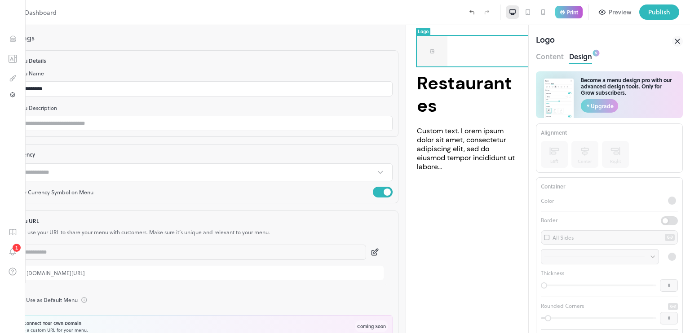
click at [595, 53] on rect "button" at bounding box center [596, 53] width 7 height 7
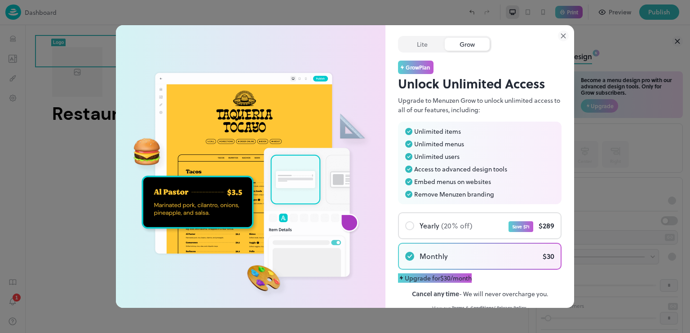
click at [564, 36] on icon at bounding box center [563, 36] width 4 height 4
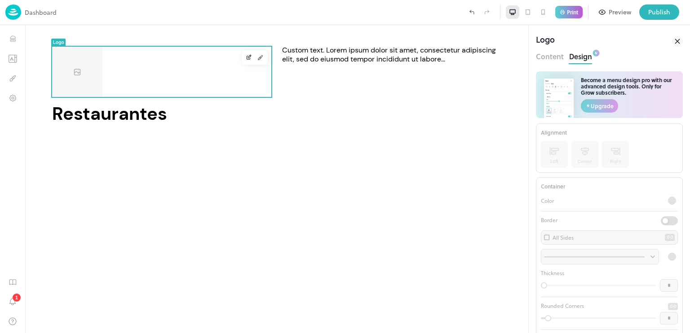
click at [16, 14] on img at bounding box center [13, 11] width 16 height 15
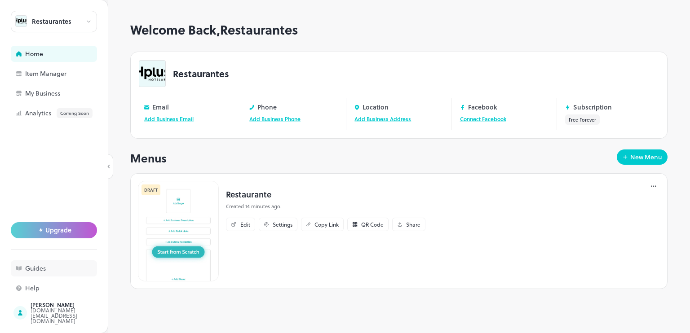
click at [47, 268] on div "Guides" at bounding box center [70, 269] width 90 height 6
click at [6, 333] on icon at bounding box center [3, 338] width 6 height 6
click at [237, 221] on div "Edit" at bounding box center [240, 224] width 29 height 13
